Goal: Transaction & Acquisition: Purchase product/service

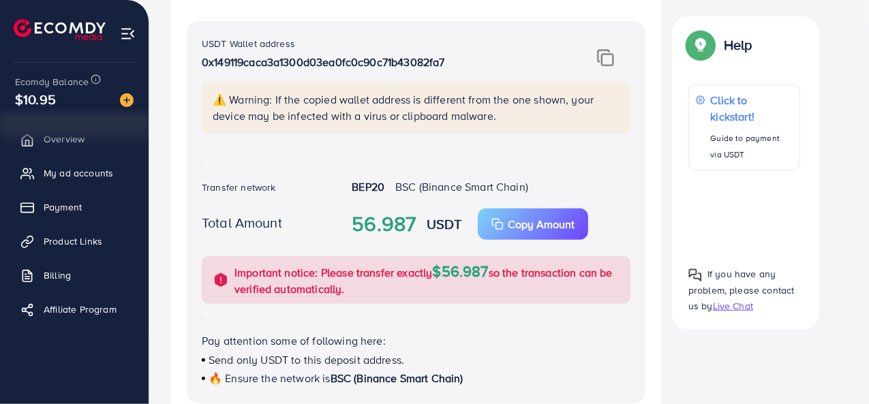
scroll to position [3, 0]
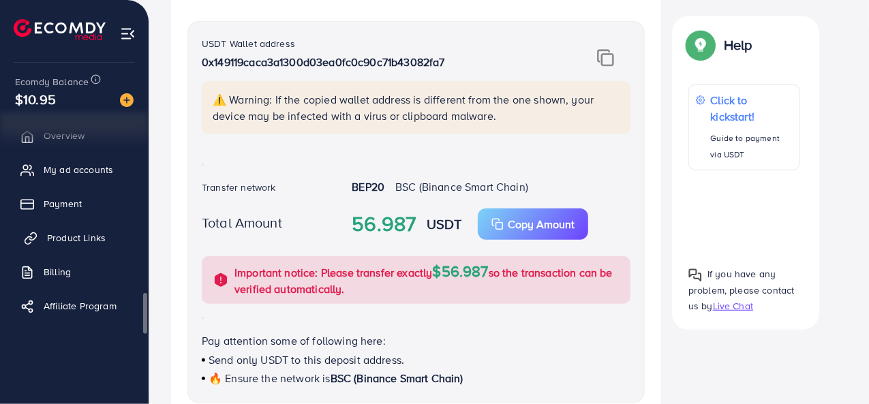
click at [80, 236] on span "Product Links" at bounding box center [76, 238] width 59 height 14
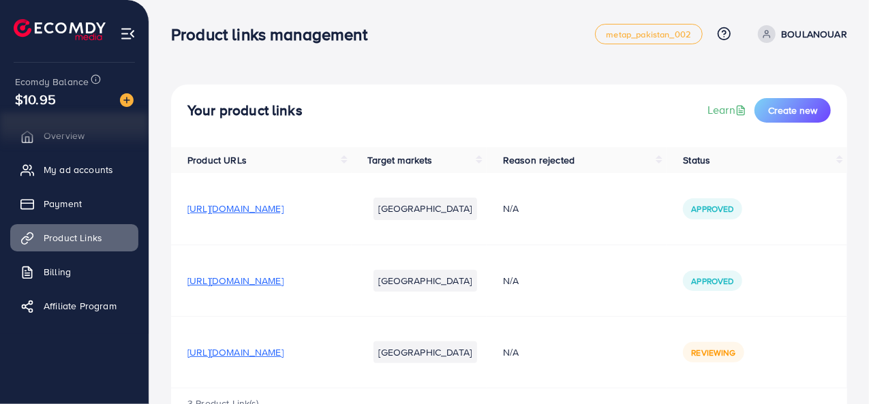
scroll to position [45, 0]
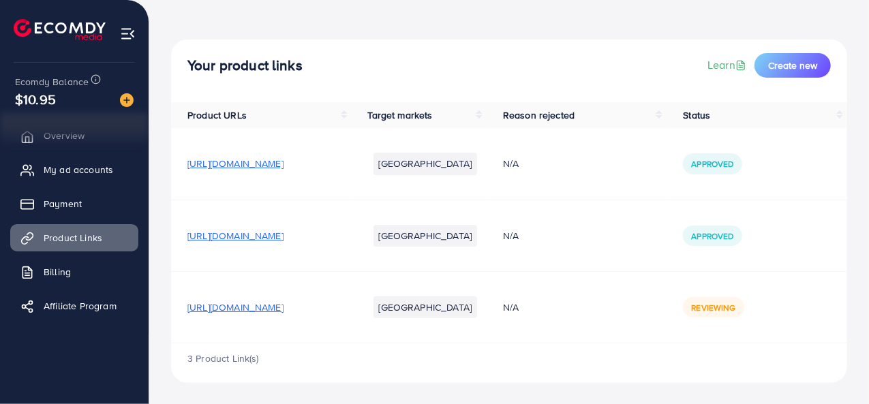
drag, startPoint x: 377, startPoint y: 198, endPoint x: 495, endPoint y: 247, distance: 127.7
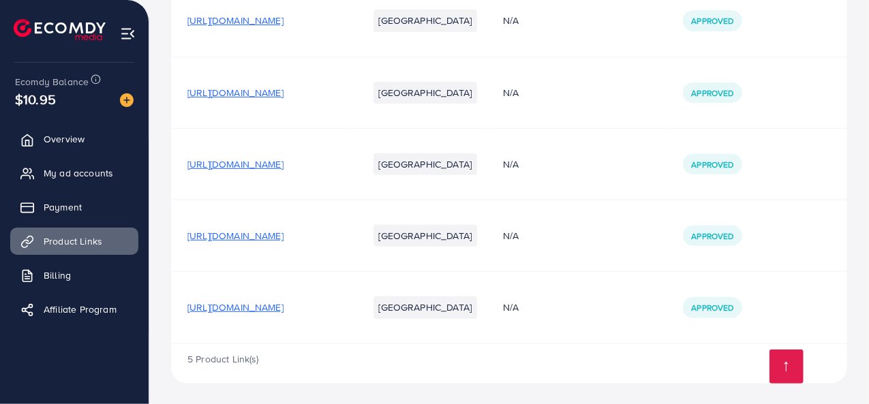
scroll to position [172, 0]
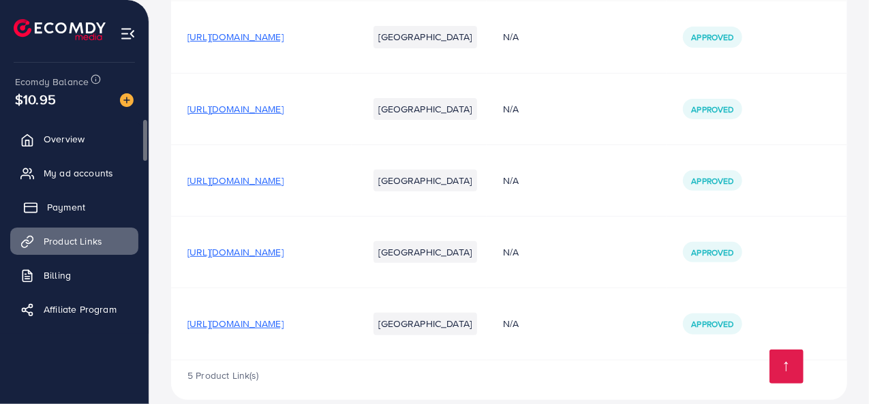
click at [87, 204] on link "Payment" at bounding box center [74, 206] width 128 height 27
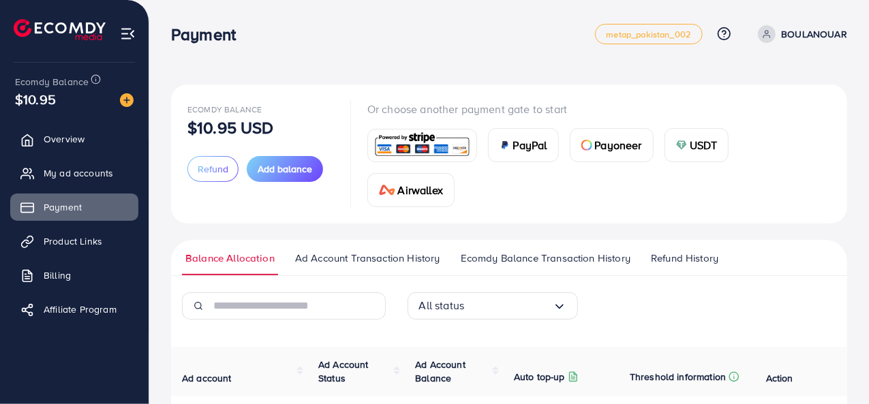
click at [693, 141] on span "USDT" at bounding box center [704, 145] width 28 height 16
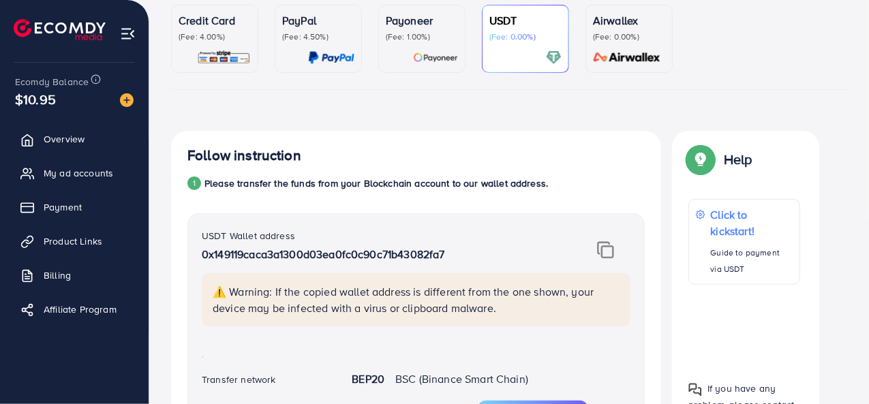
scroll to position [129, 0]
